Goal: Task Accomplishment & Management: Manage account settings

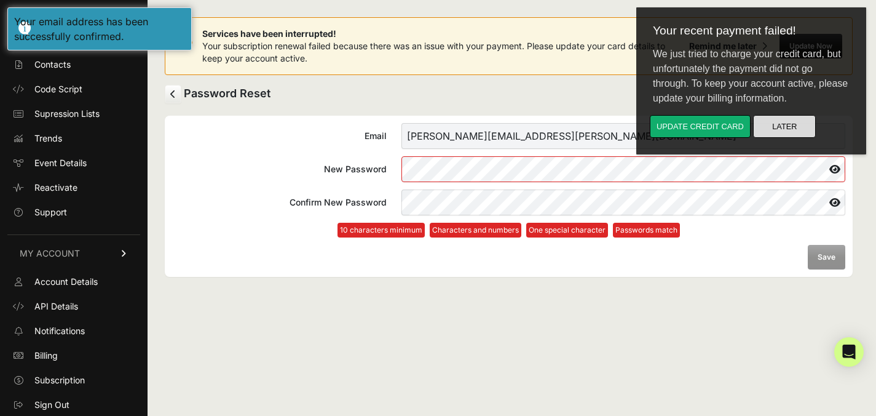
click at [789, 135] on button "Later" at bounding box center [784, 126] width 63 height 23
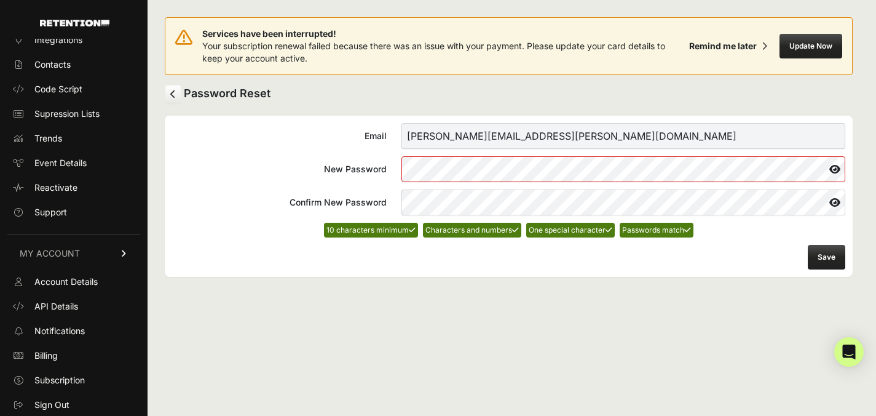
click at [829, 255] on button "Save" at bounding box center [827, 257] width 38 height 25
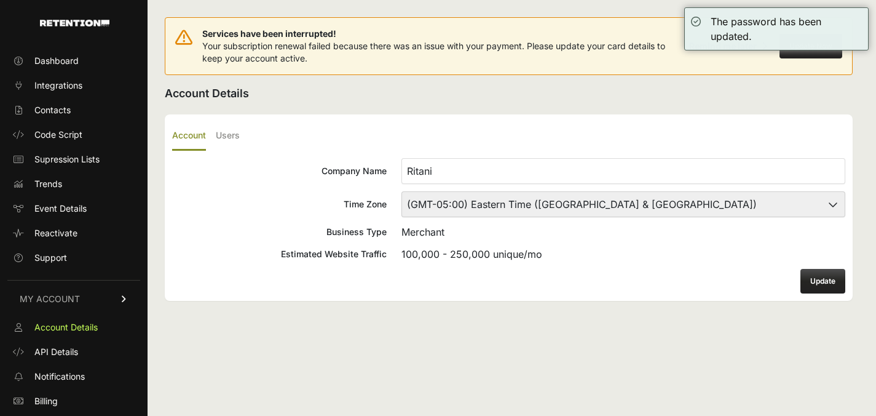
scroll to position [46, 0]
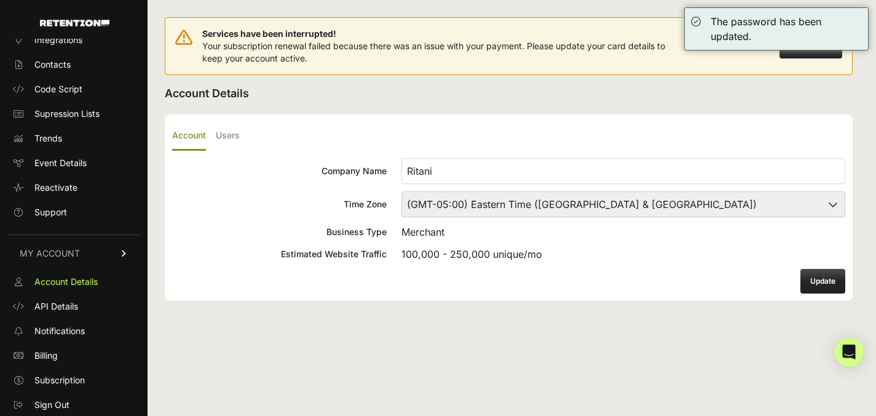
click at [812, 281] on button "Update" at bounding box center [823, 281] width 45 height 25
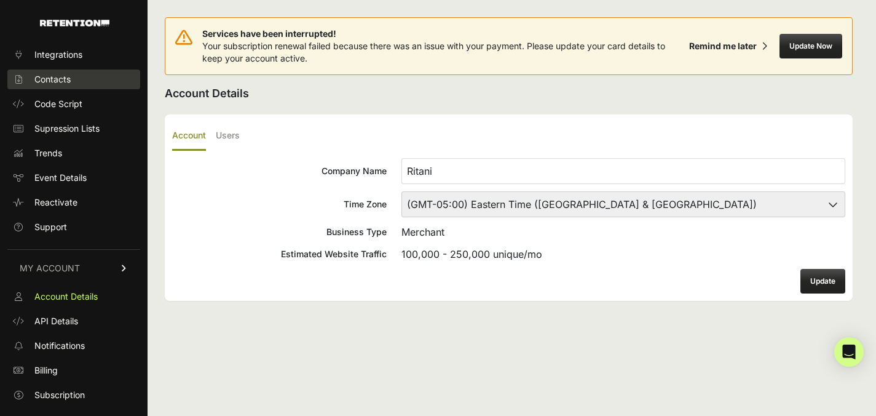
scroll to position [46, 0]
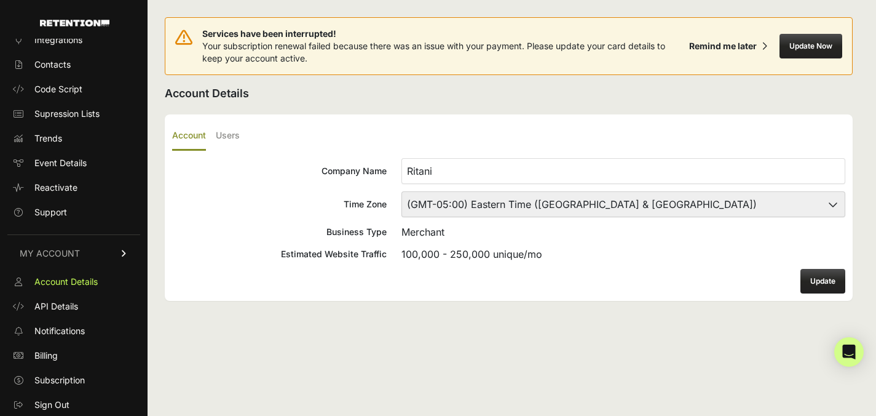
click at [723, 27] on div "Services have been interrupted! Your subscription renewal failed because there …" at bounding box center [509, 46] width 688 height 58
click at [723, 42] on div "Remind me later" at bounding box center [724, 46] width 68 height 12
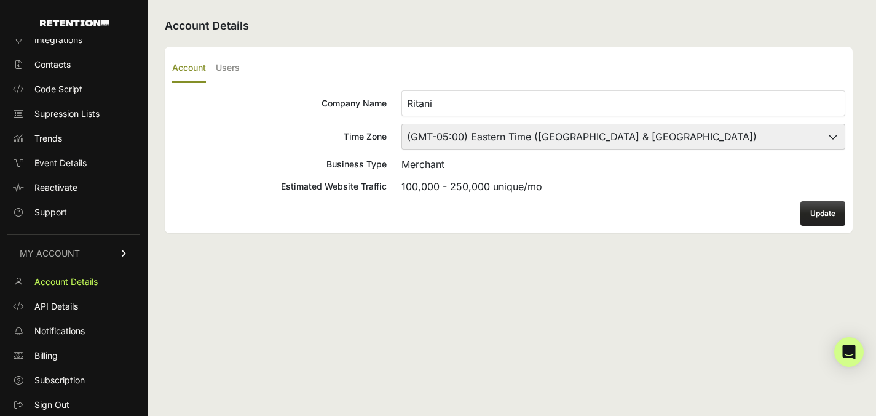
click at [808, 214] on button "Update" at bounding box center [823, 213] width 45 height 25
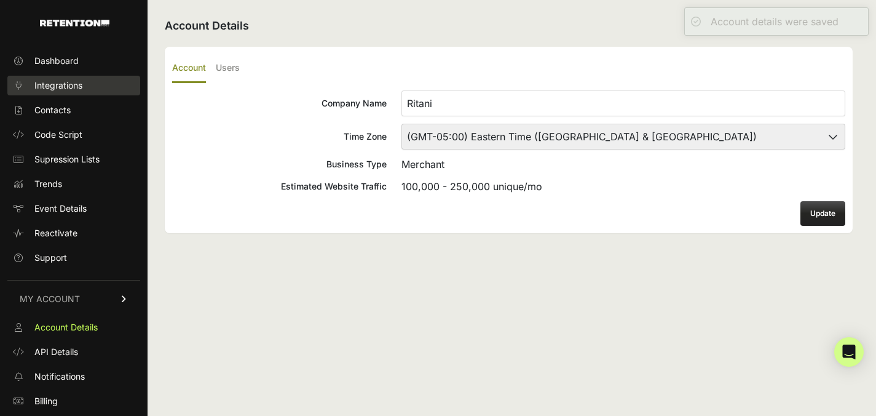
scroll to position [46, 0]
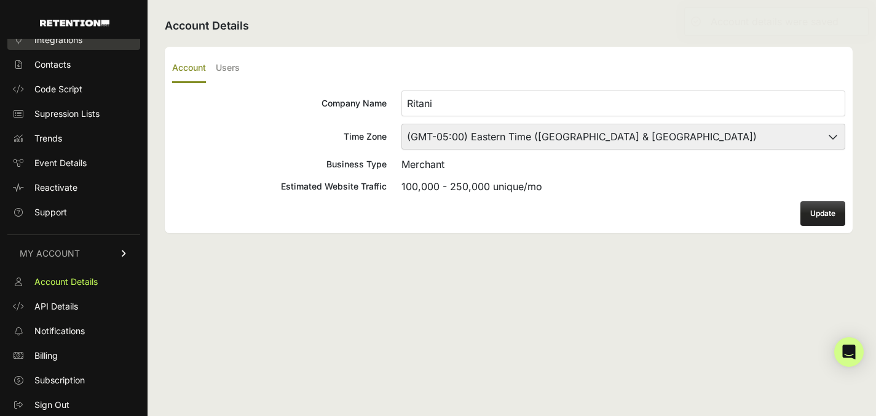
click at [58, 63] on span "Contacts" at bounding box center [52, 64] width 36 height 12
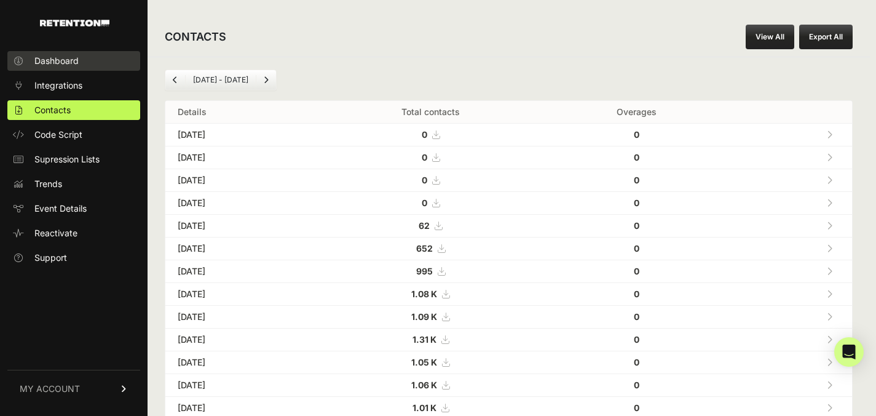
click at [60, 63] on span "Dashboard" at bounding box center [56, 61] width 44 height 12
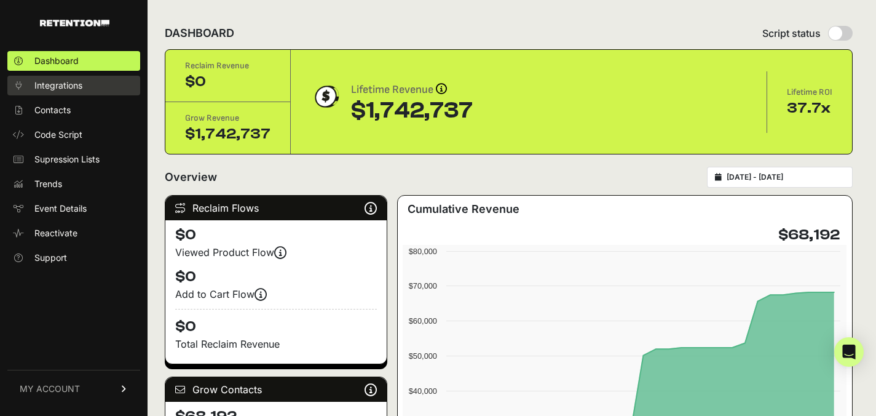
click at [69, 85] on span "Integrations" at bounding box center [58, 85] width 48 height 12
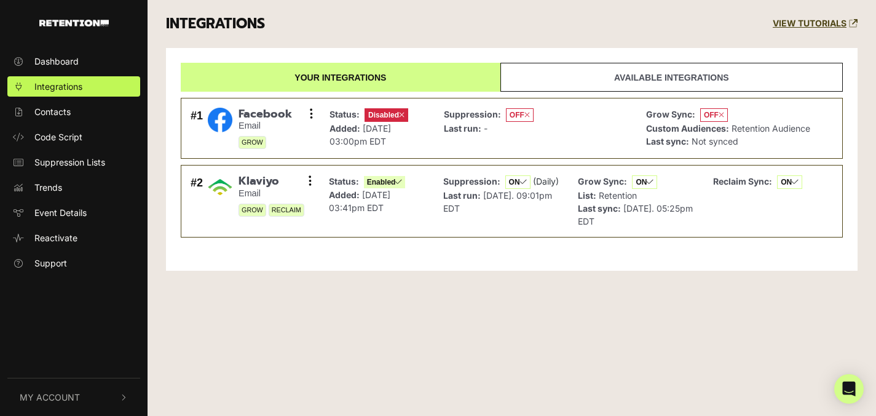
click at [601, 80] on link "Available integrations" at bounding box center [672, 77] width 343 height 29
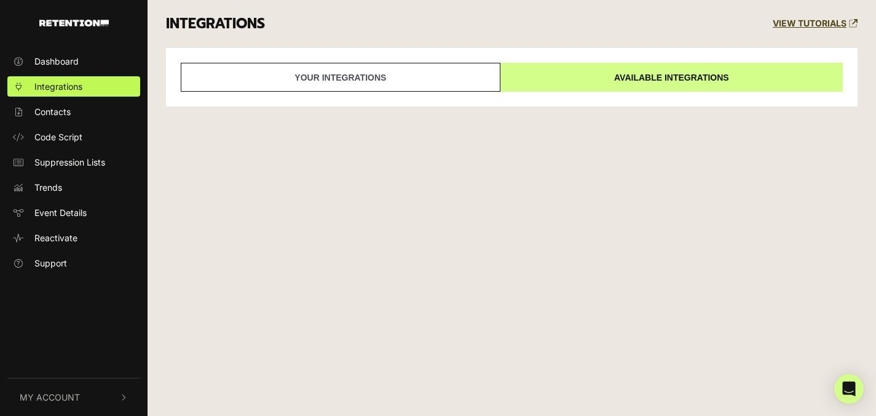
click at [601, 80] on link "Available integrations" at bounding box center [672, 77] width 343 height 29
click at [383, 87] on link "Your integrations" at bounding box center [341, 77] width 320 height 29
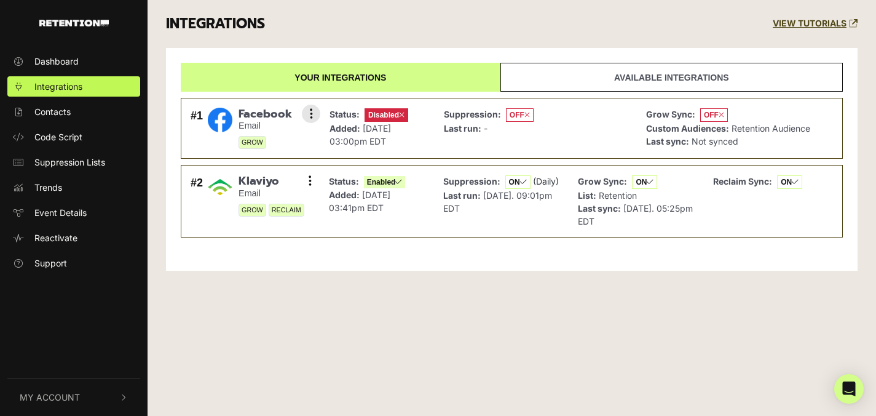
click at [404, 117] on icon at bounding box center [402, 114] width 6 height 7
click at [311, 114] on icon at bounding box center [311, 114] width 3 height 12
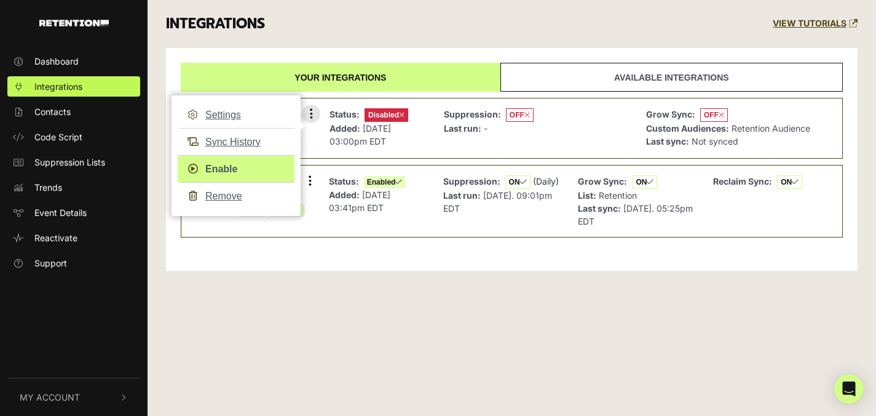
click at [217, 171] on link "Enable" at bounding box center [236, 169] width 117 height 28
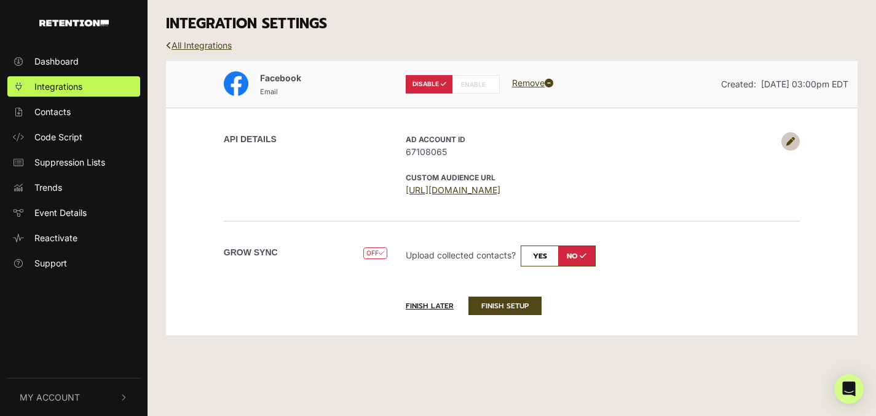
click at [477, 87] on label "ENABLE" at bounding box center [476, 84] width 47 height 18
click at [439, 85] on label "DISABLE" at bounding box center [429, 84] width 47 height 18
